Goal: Information Seeking & Learning: Learn about a topic

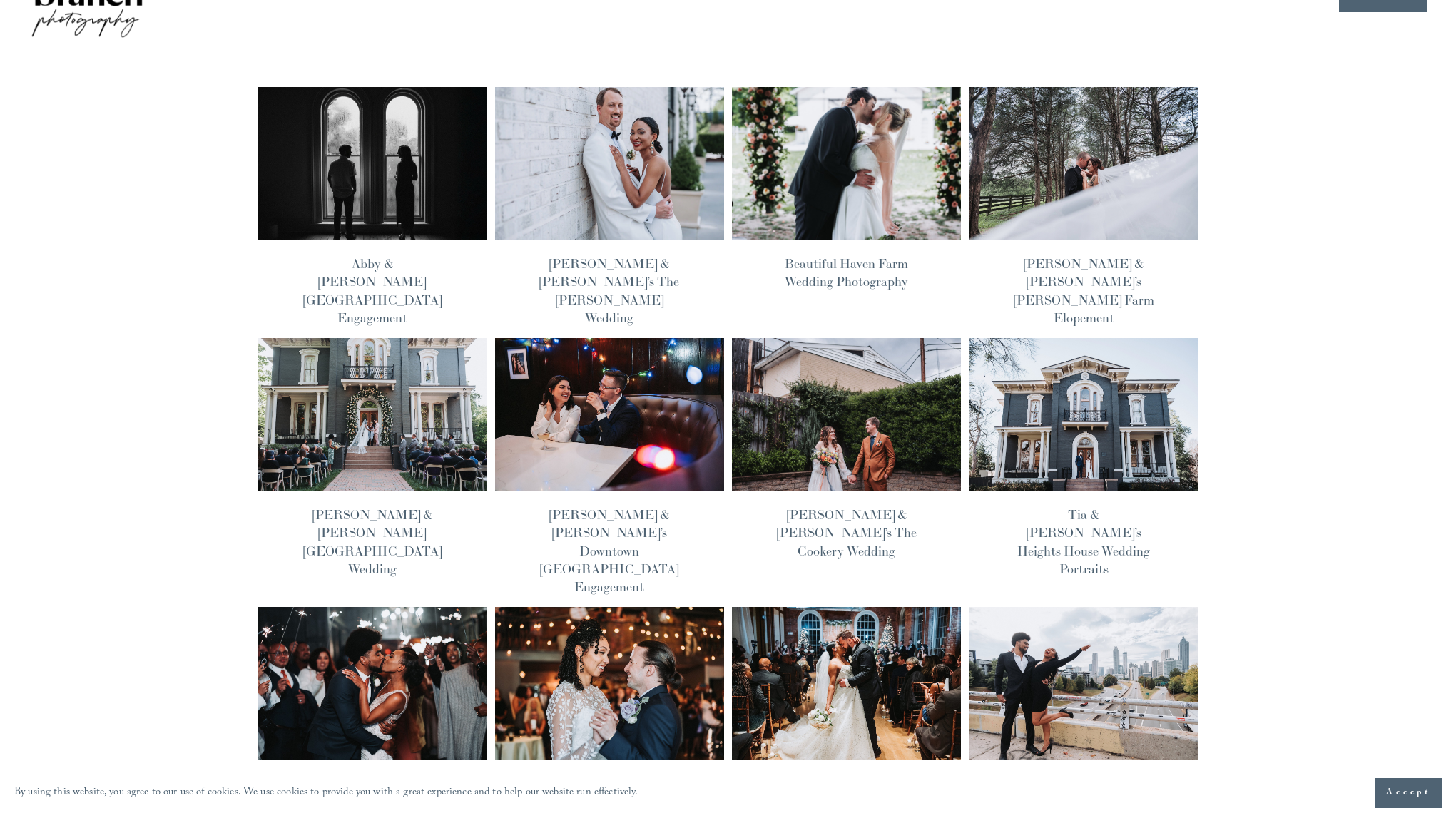
scroll to position [100, 0]
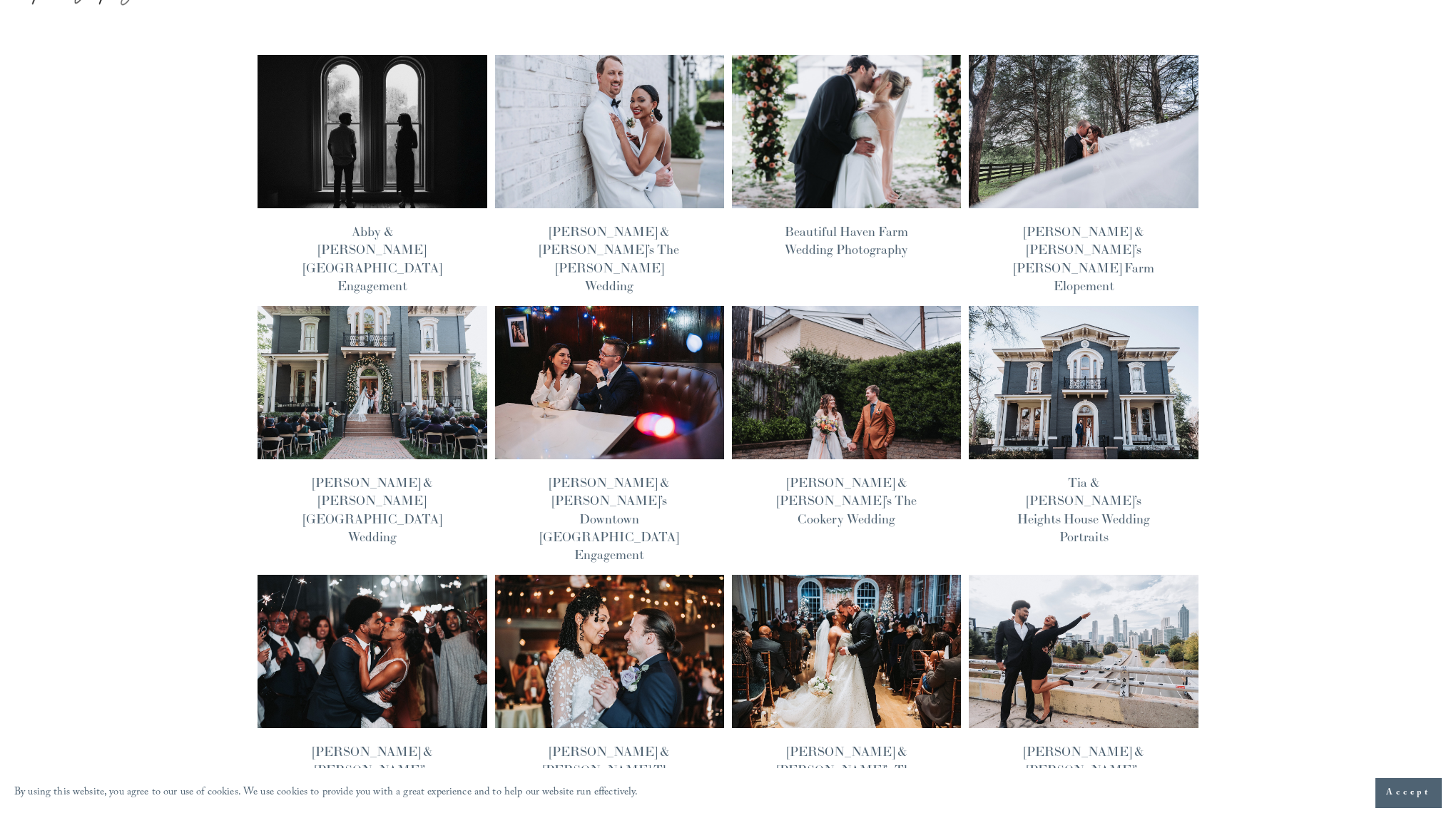
click at [380, 399] on img at bounding box center [373, 383] width 232 height 155
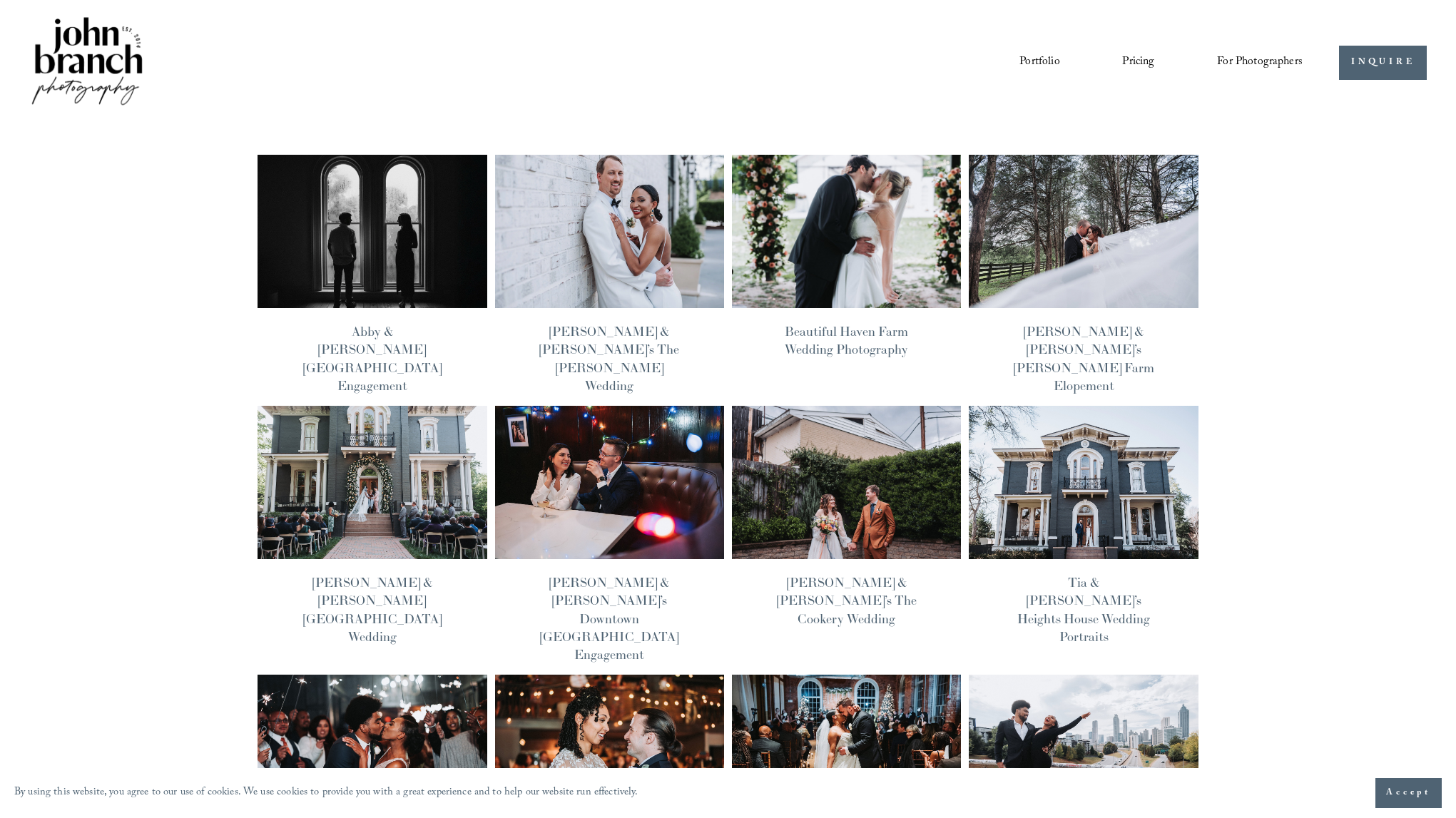
click at [0, 0] on link "Blog" at bounding box center [0, 0] width 0 height 0
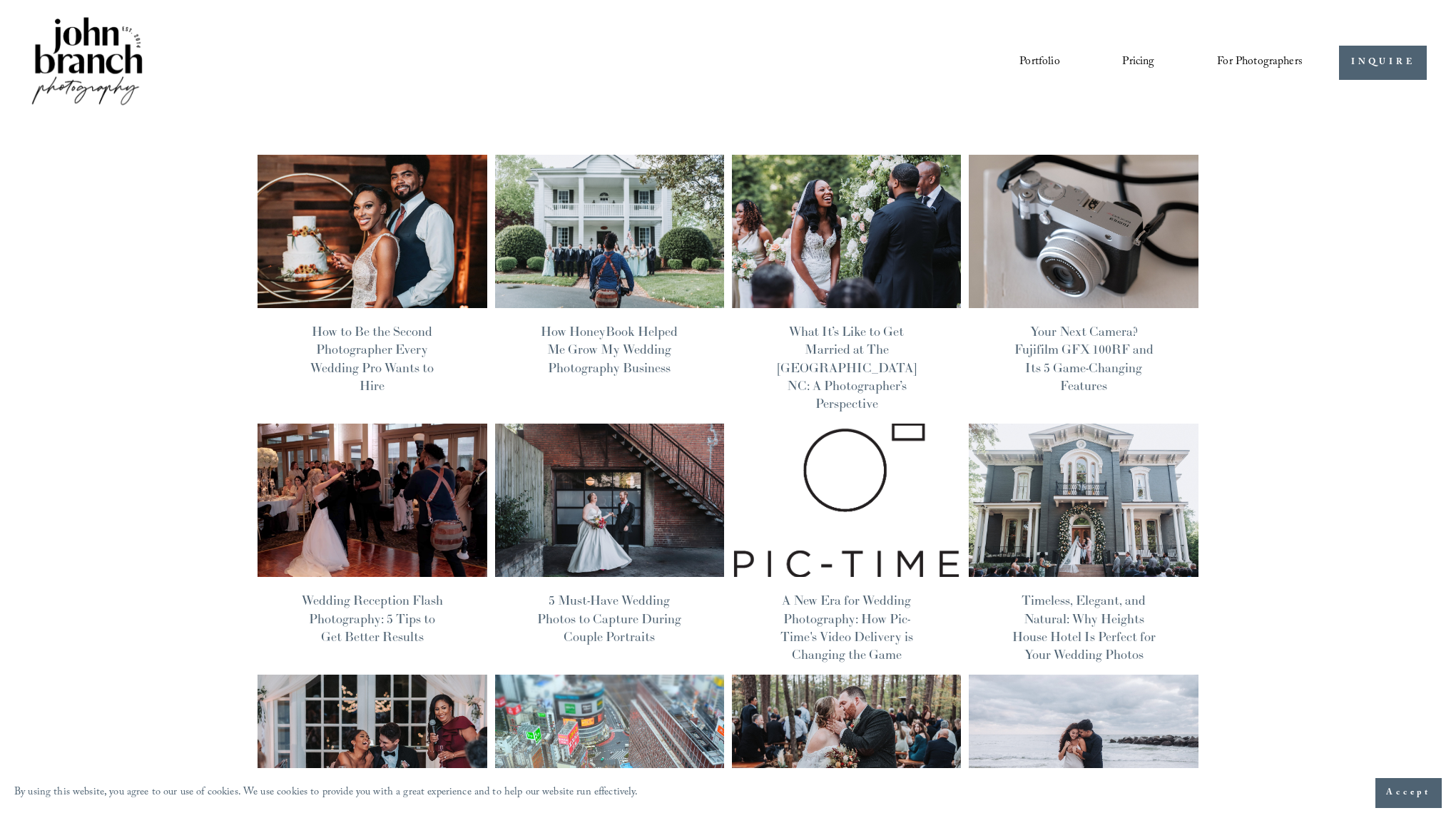
click at [645, 275] on img at bounding box center [610, 231] width 232 height 155
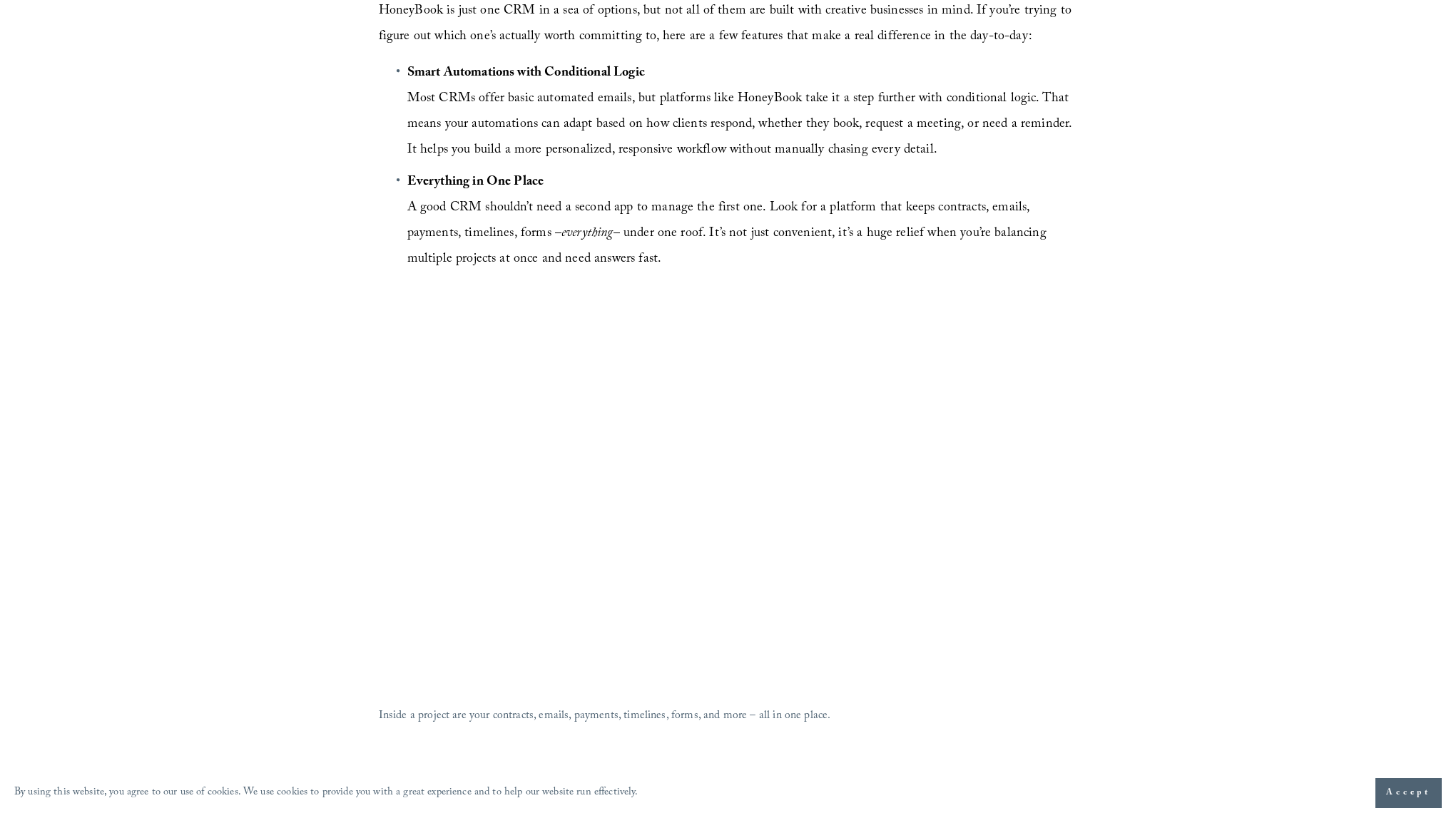
scroll to position [2855, 0]
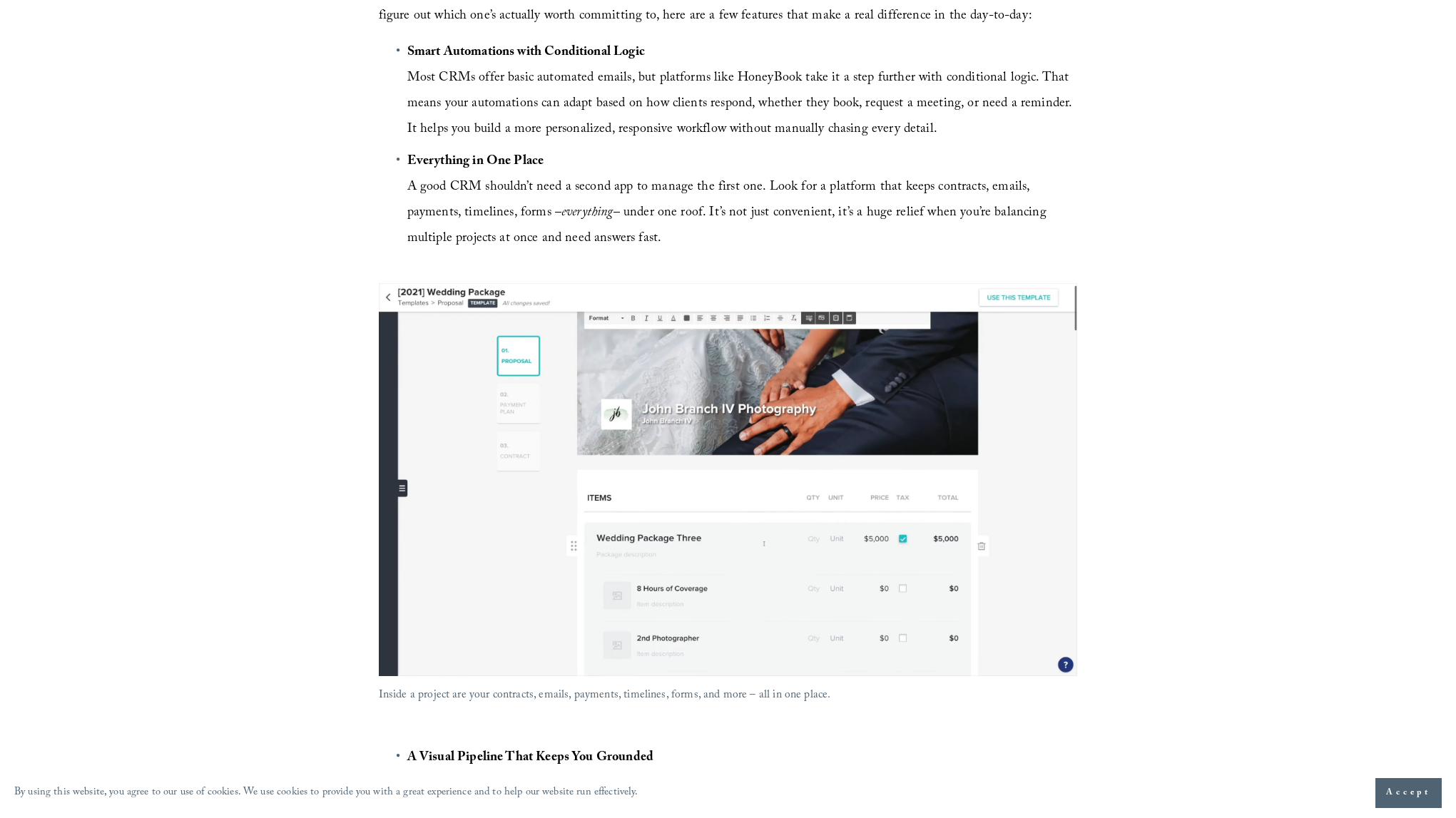
click at [641, 189] on span "Everything in One Place A good CRM shouldn’t need a second app to manage the fi…" at bounding box center [729, 200] width 642 height 99
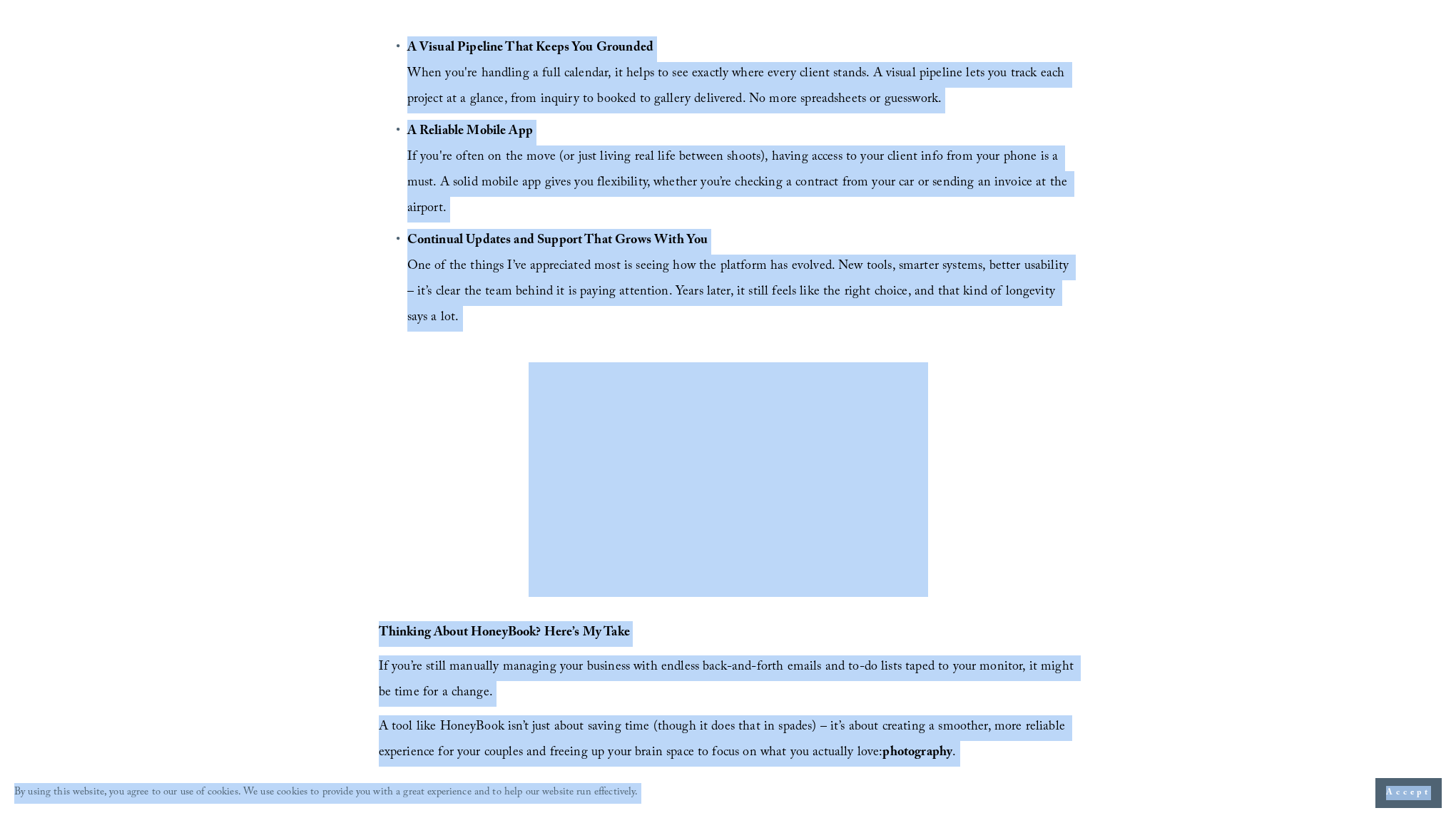
scroll to position [3574, 0]
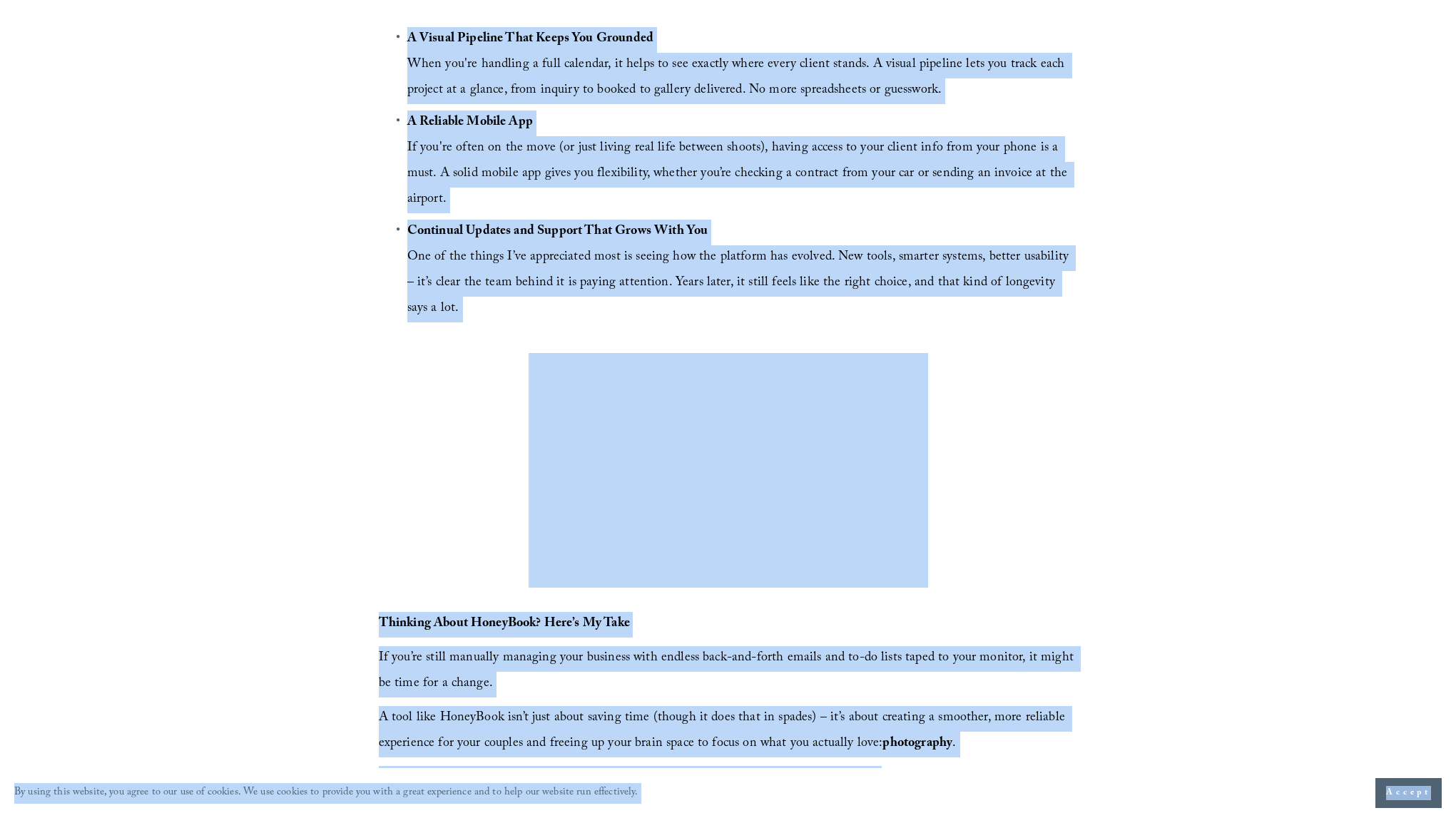
copy div "By using this website, you agree to our use of cookies. We use cookies to provi…"
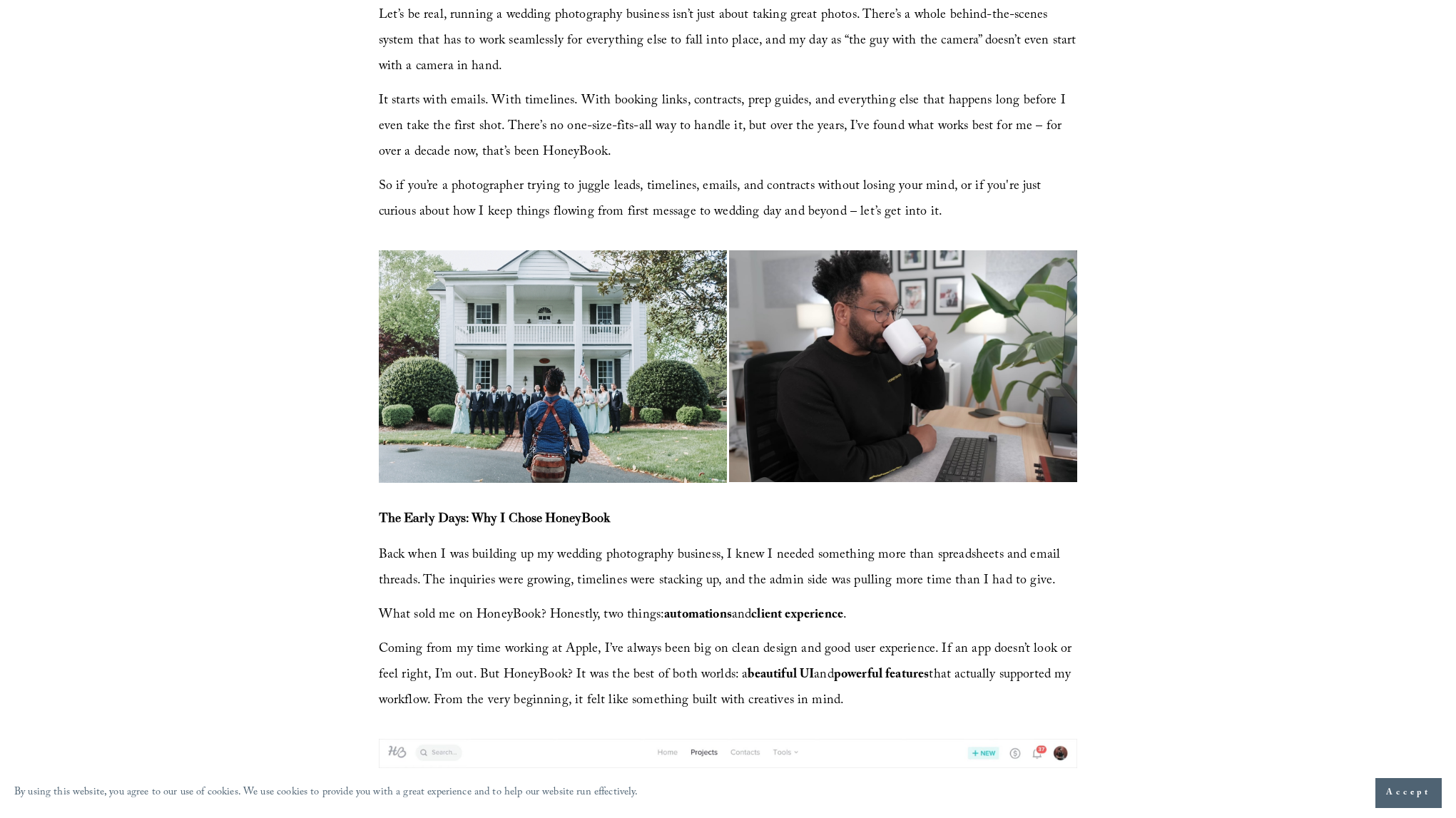
scroll to position [346, 0]
